Goal: Ask a question

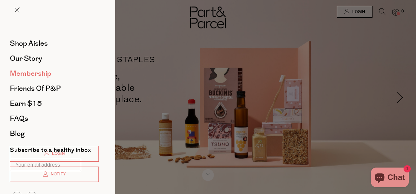
click at [82, 71] on link "Membership" at bounding box center [54, 73] width 89 height 7
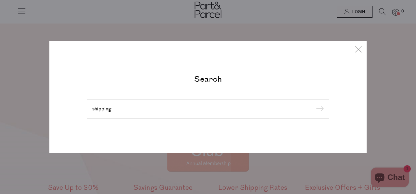
type input "shipping"
click at [314, 105] on input "submit" at bounding box center [319, 110] width 10 height 10
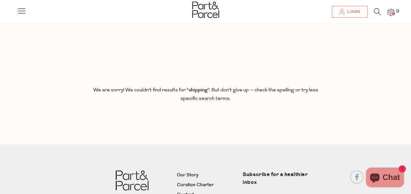
scroll to position [62, 0]
